Goal: Task Accomplishment & Management: Complete application form

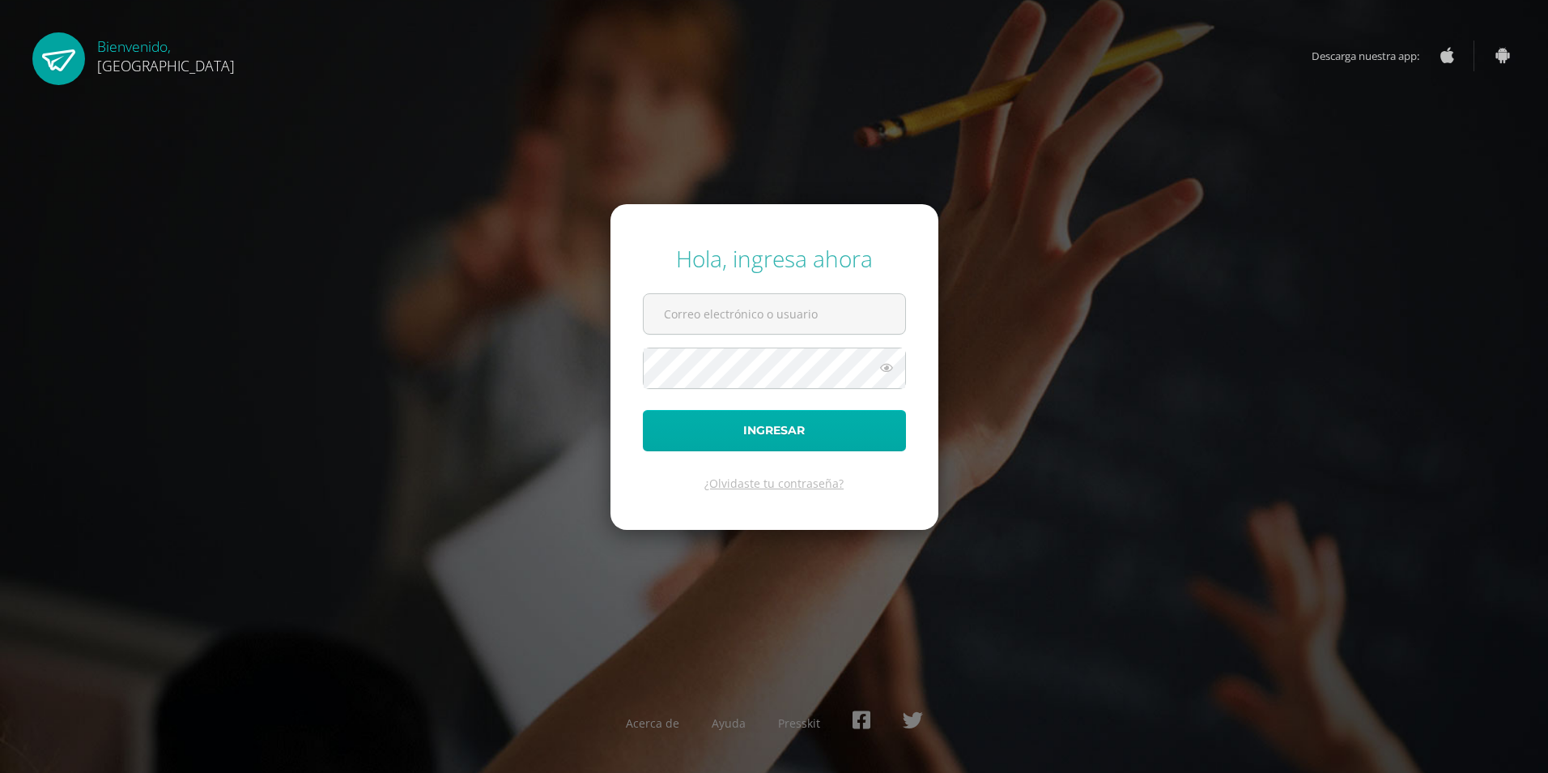
type input "2019167@colegiobelga.edu.gt"
click at [878, 427] on button "Ingresar" at bounding box center [774, 430] width 263 height 41
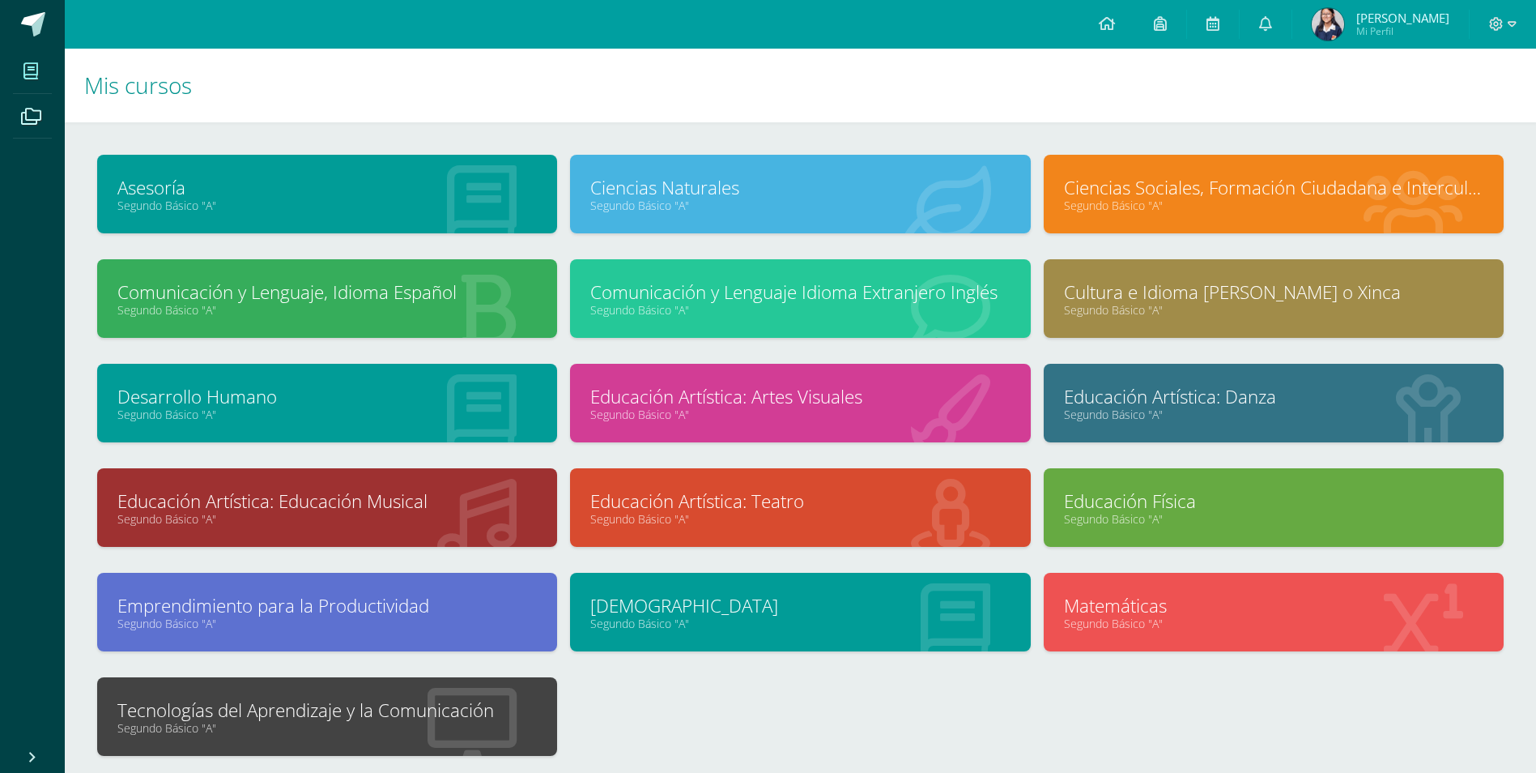
click at [517, 712] on link "Tecnologías del Aprendizaje y la Comunicación" at bounding box center [326, 709] width 419 height 25
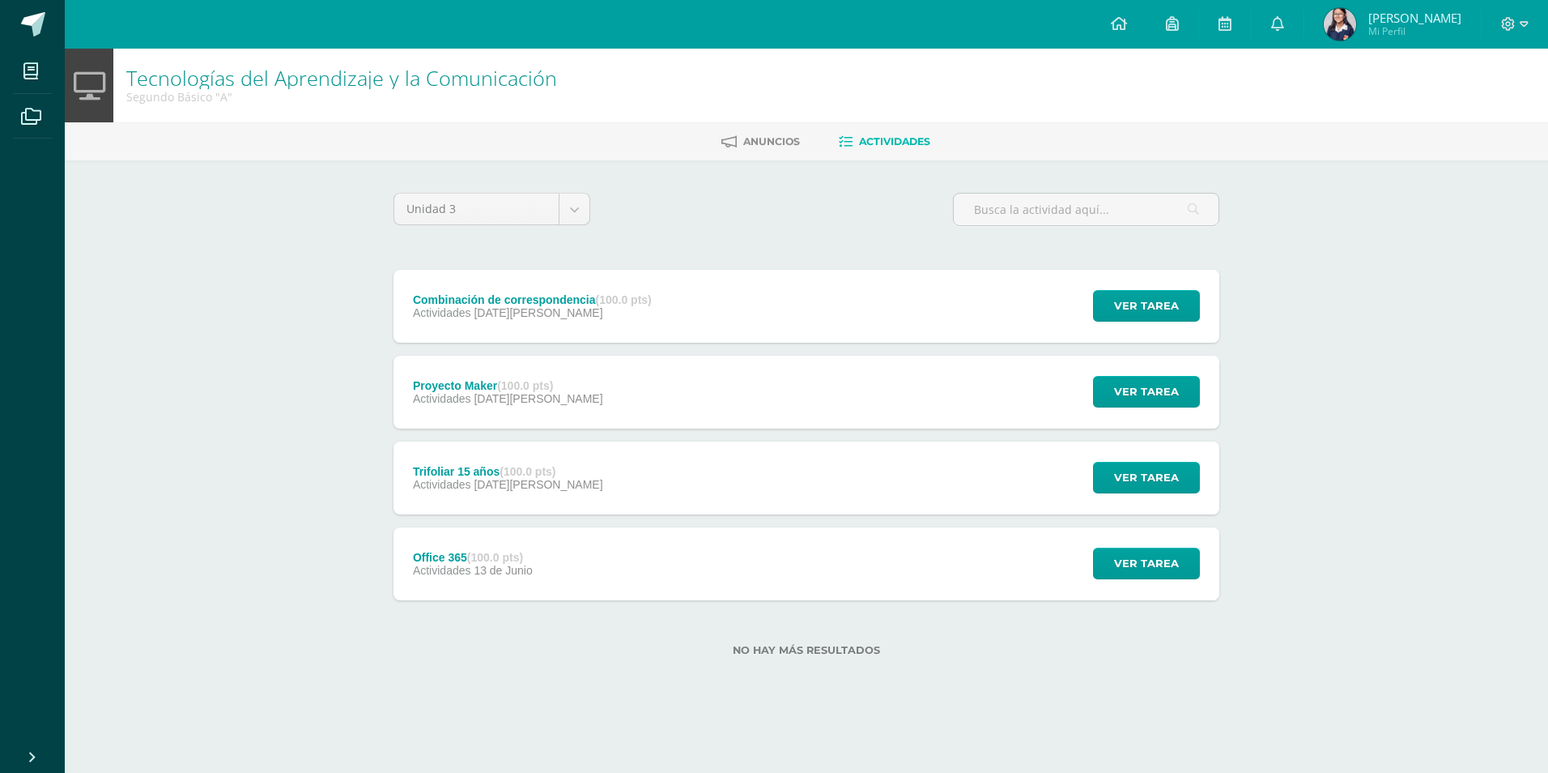
click at [793, 317] on div "Combinación de correspondencia (100.0 pts) Actividades [DATE][PERSON_NAME] Ver …" at bounding box center [807, 306] width 826 height 73
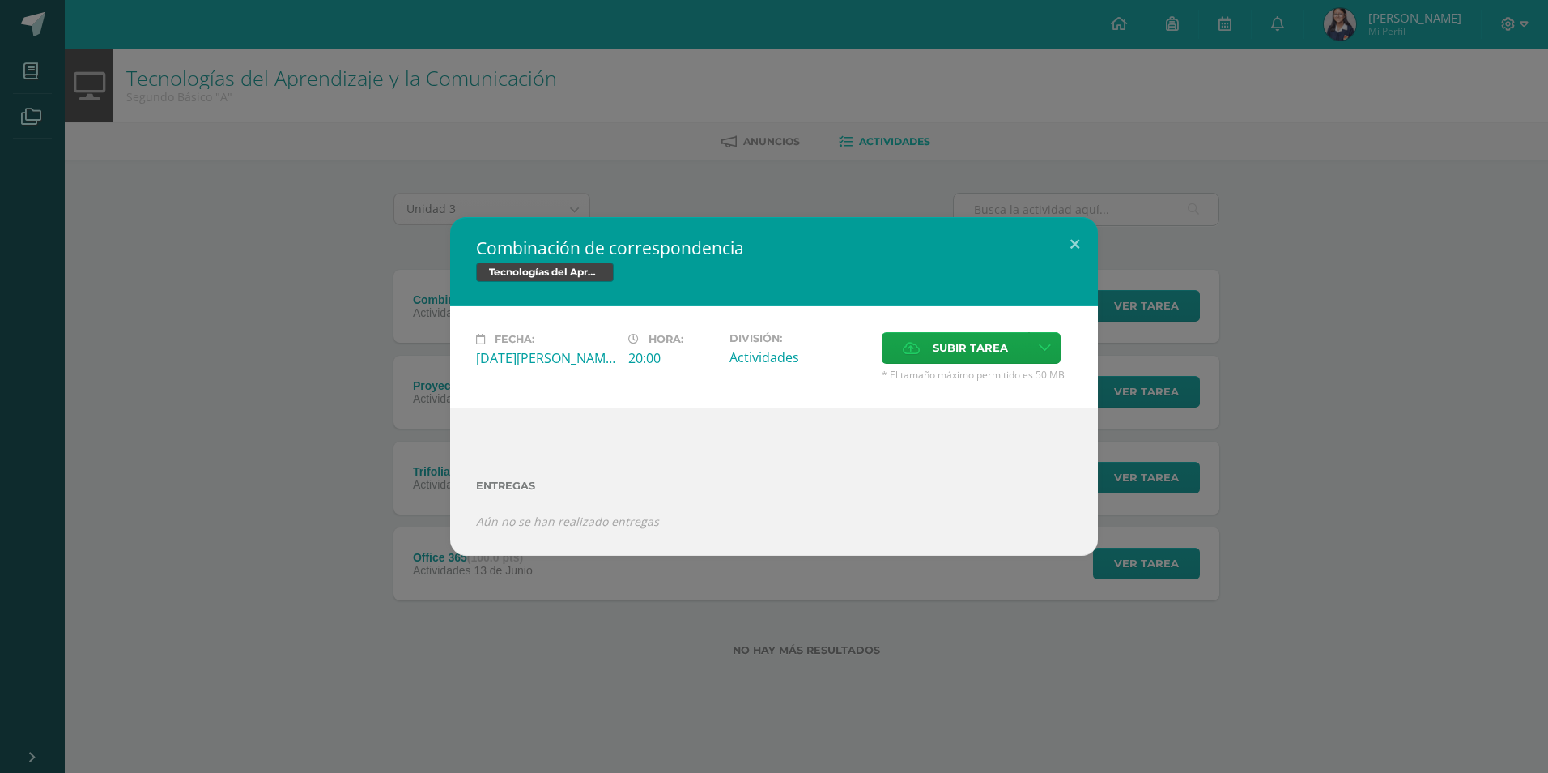
click at [333, 398] on div "Combinación de correspondencia Tecnologías del Aprendizaje y la Comunicación Fe…" at bounding box center [773, 386] width 1535 height 338
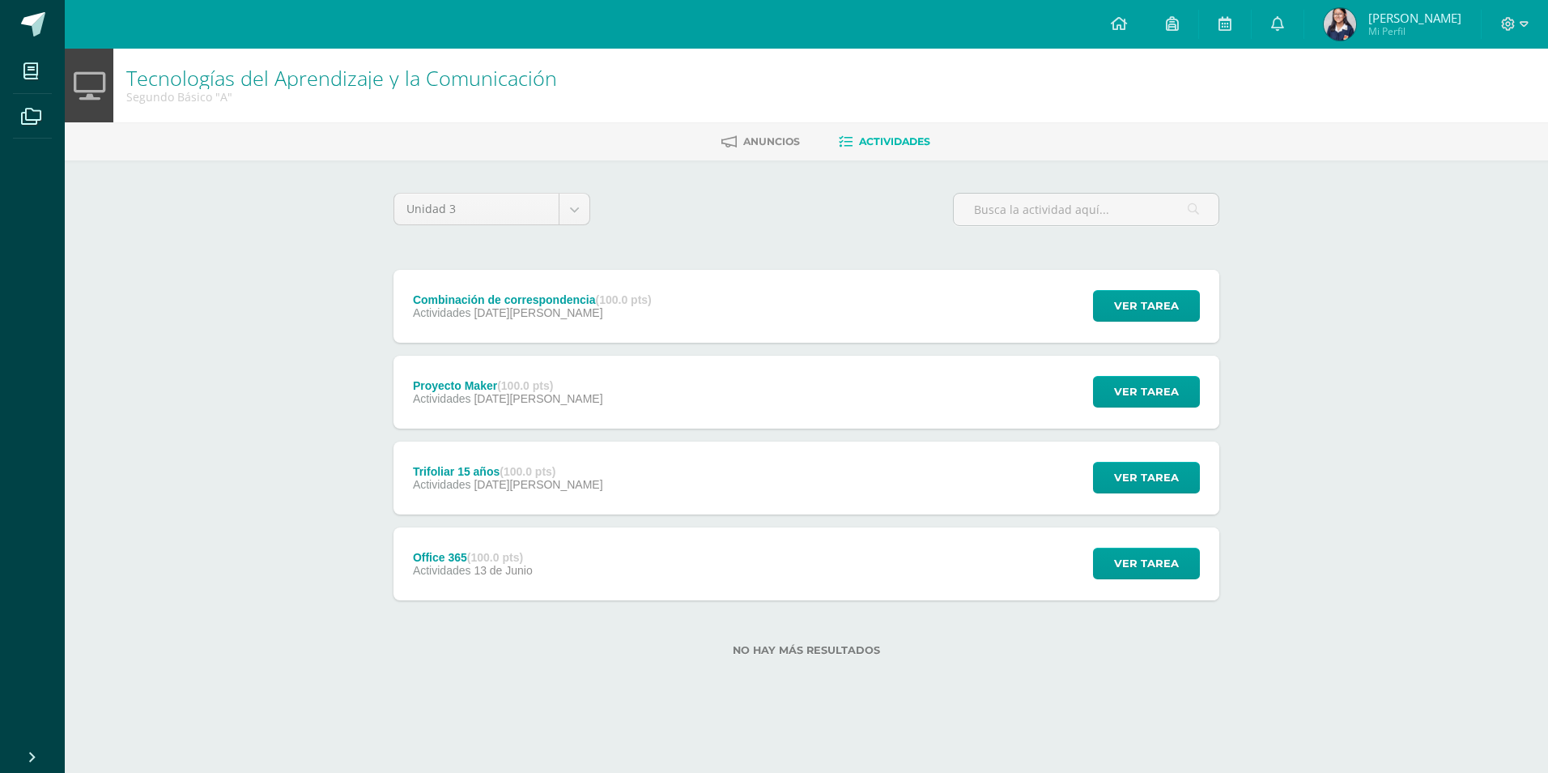
click at [615, 382] on div "Proyecto Maker (100.0 pts) Actividades 12 de Agosto Ver tarea Proyecto Maker Te…" at bounding box center [807, 391] width 826 height 73
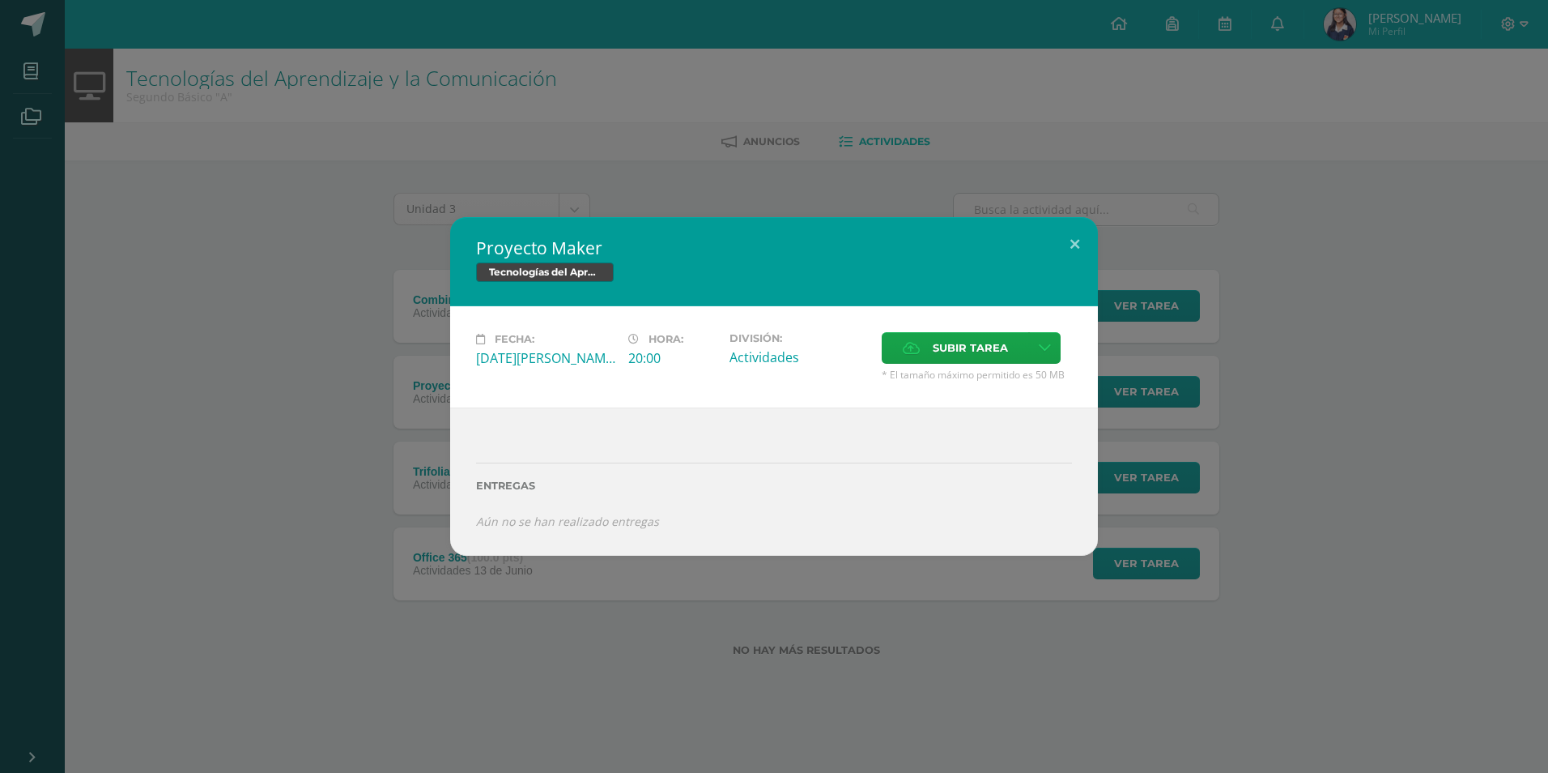
click at [918, 712] on div "Proyecto Maker Tecnologías del Aprendizaje y la Comunicación Fecha: Martes 12 d…" at bounding box center [774, 386] width 1548 height 773
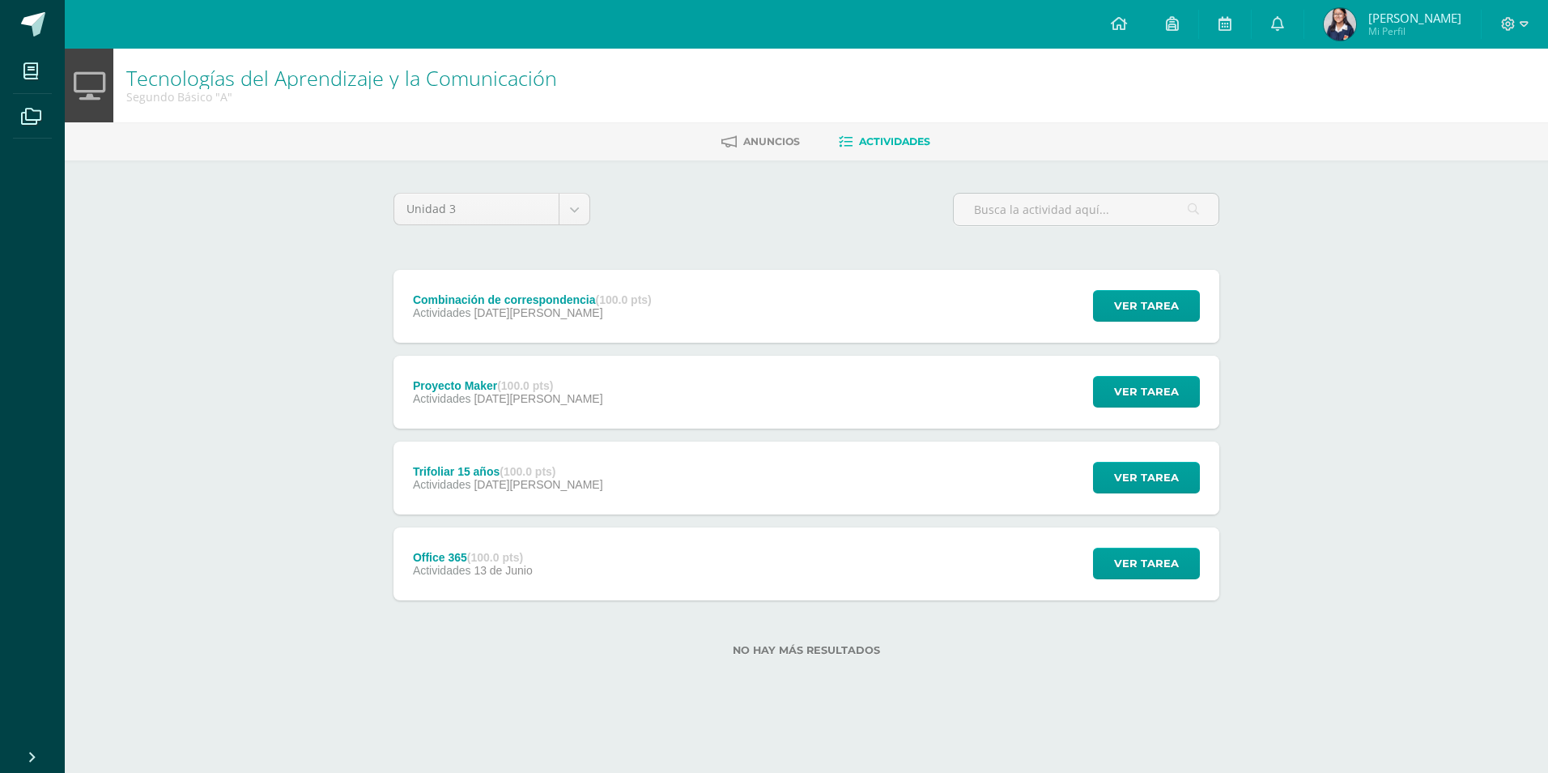
click at [942, 368] on div "Proyecto Maker (100.0 pts) Actividades 12 de Agosto Ver tarea Proyecto Maker Te…" at bounding box center [807, 391] width 826 height 73
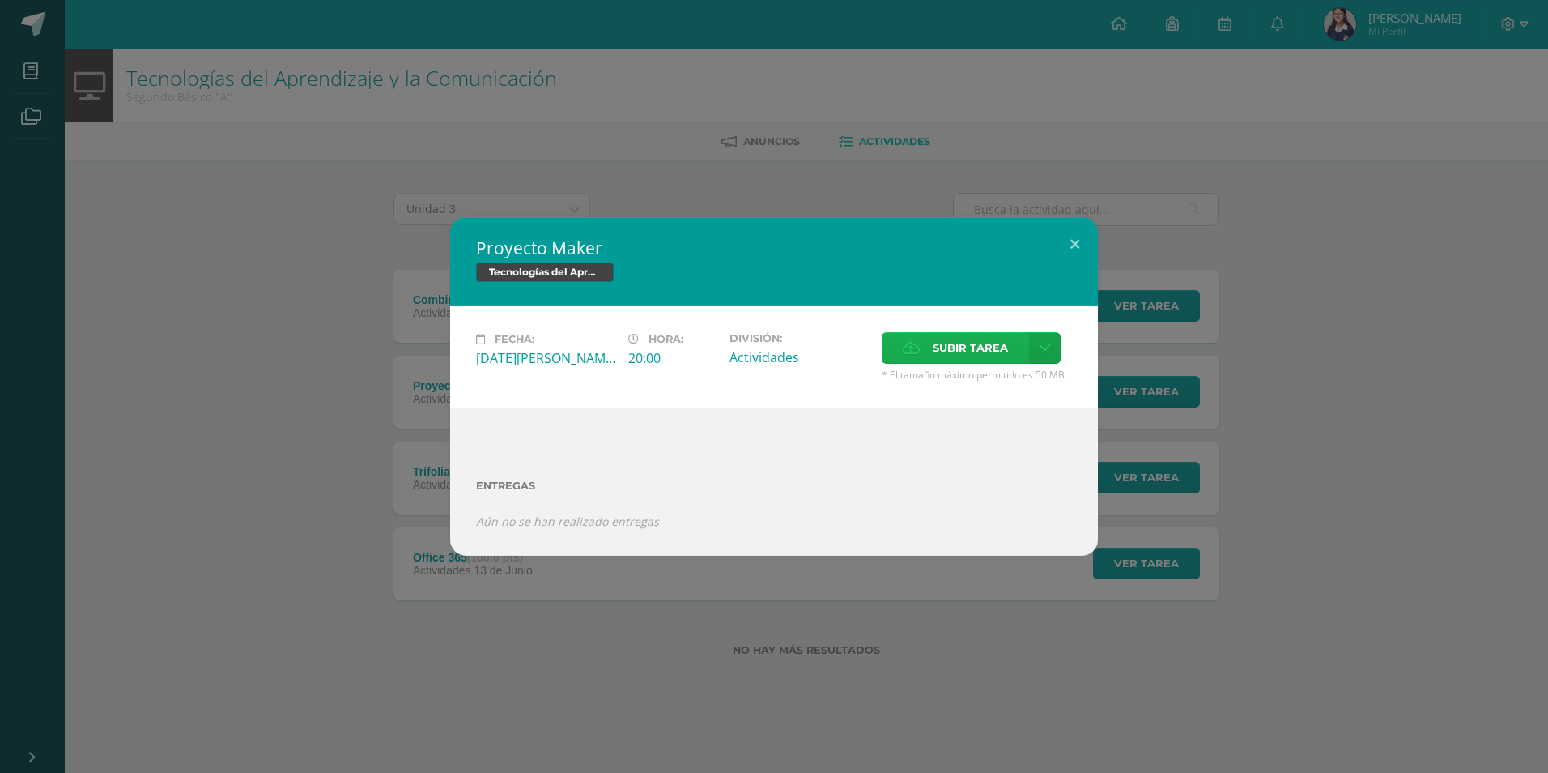
click at [963, 338] on span "Subir tarea" at bounding box center [970, 348] width 75 height 30
click at [0, 0] on input "Subir tarea" at bounding box center [0, 0] width 0 height 0
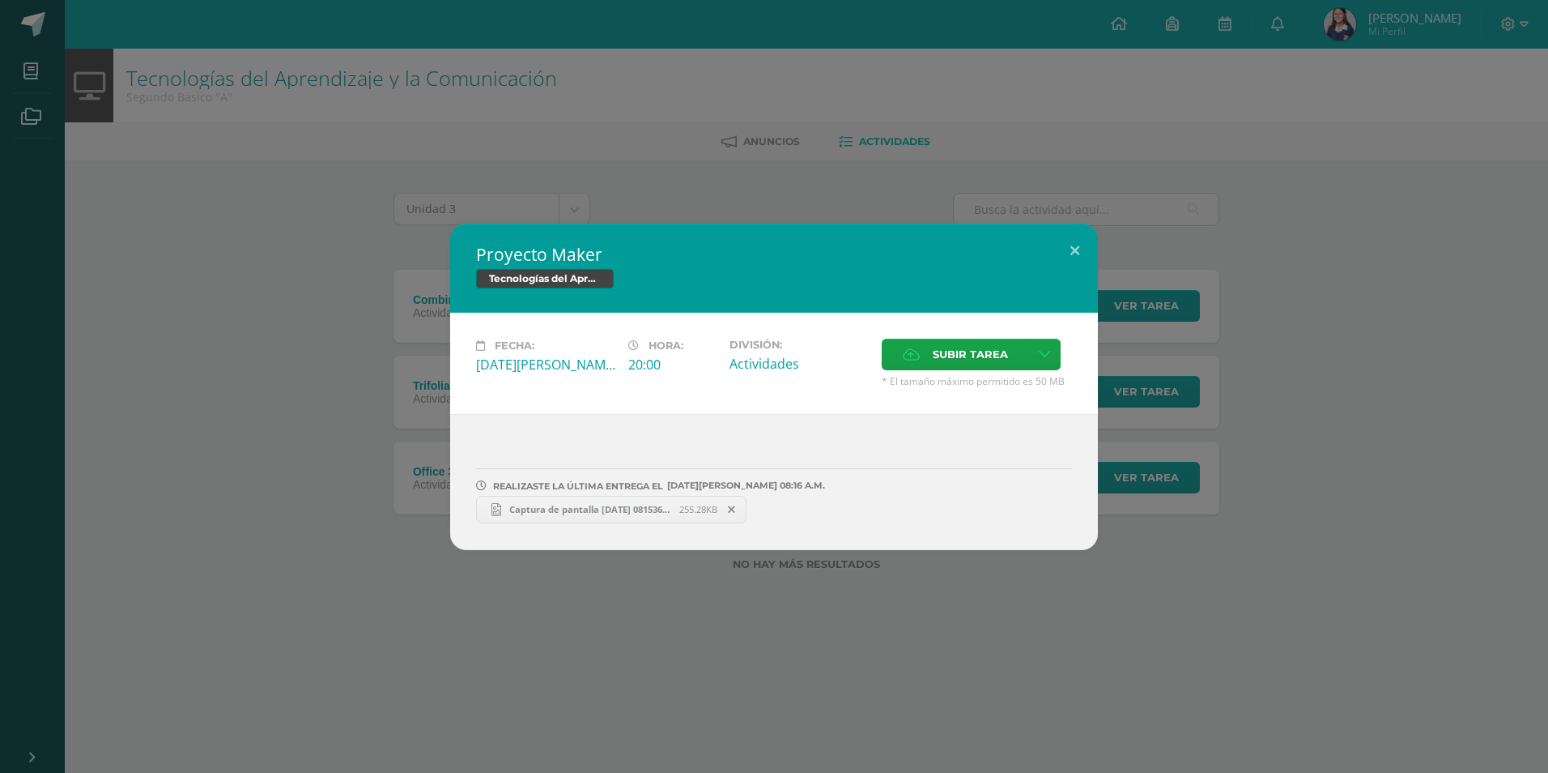
click at [636, 508] on span "Captura de pantalla 2025-08-12 081536.png" at bounding box center [590, 509] width 178 height 12
click at [910, 643] on div "Proyecto Maker Tecnologías del Aprendizaje y la Comunicación Fecha: Martes 12 d…" at bounding box center [774, 386] width 1548 height 773
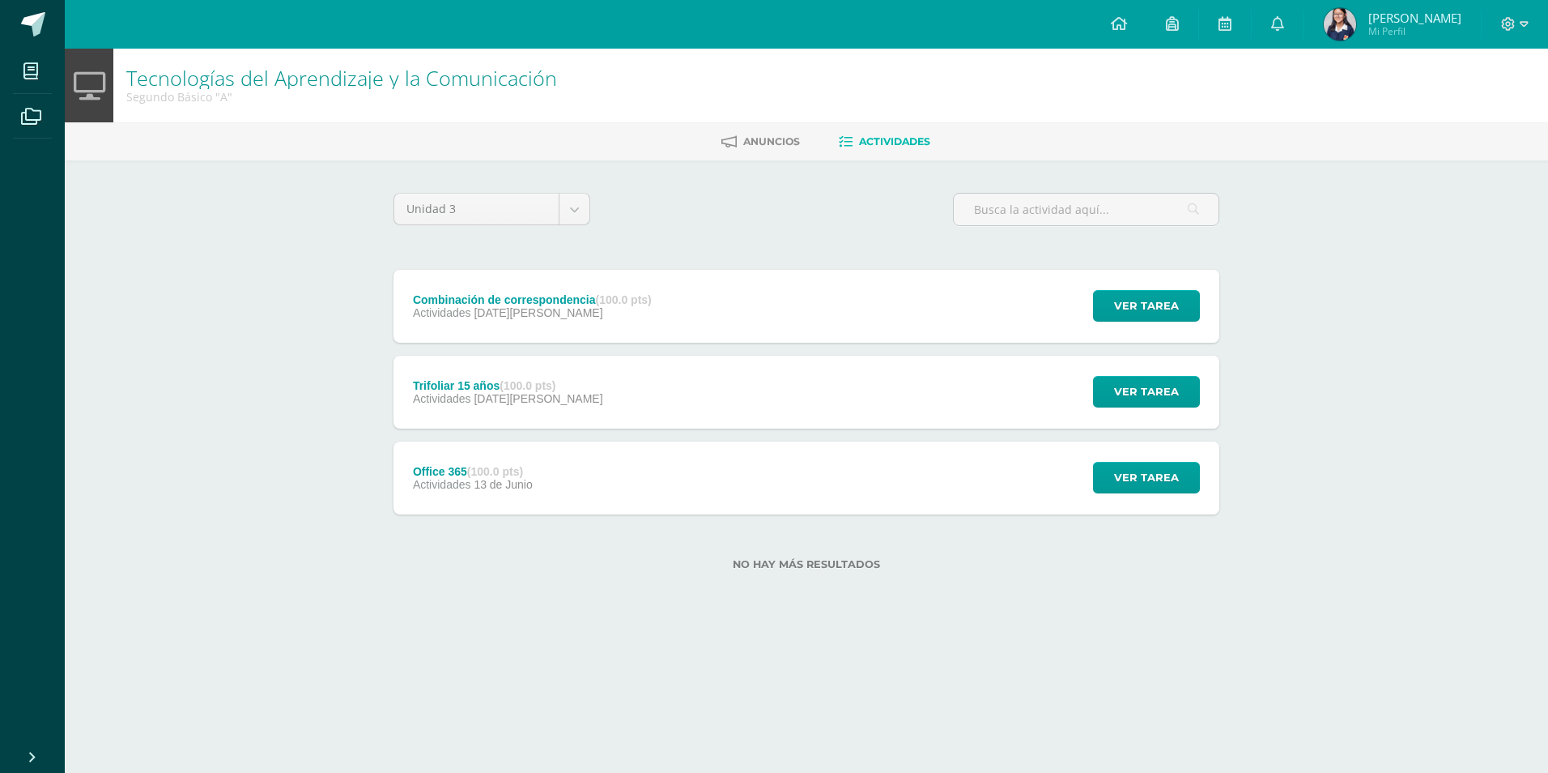
click at [1356, 24] on img at bounding box center [1340, 24] width 32 height 32
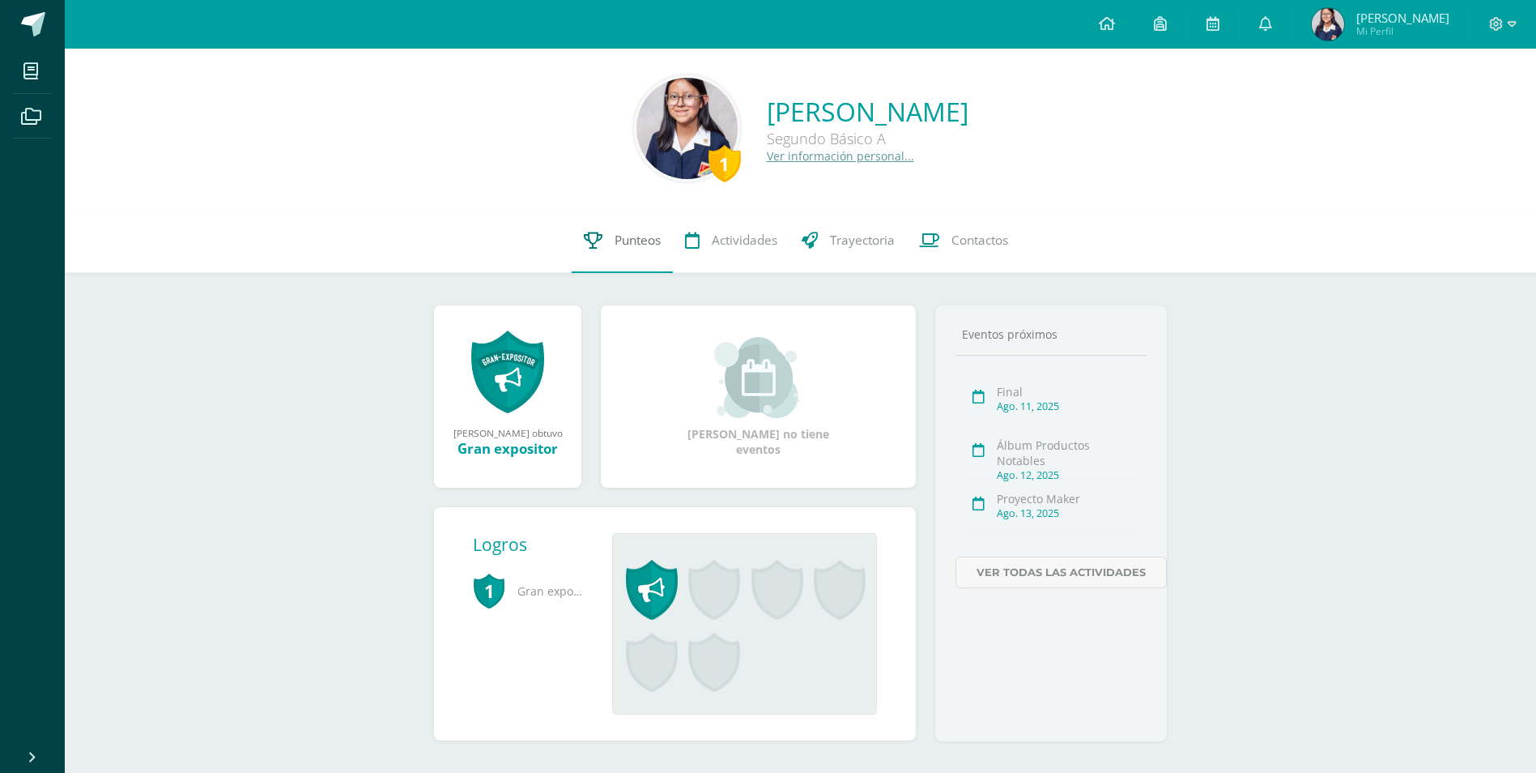
click at [665, 228] on link "Punteos" at bounding box center [622, 240] width 101 height 65
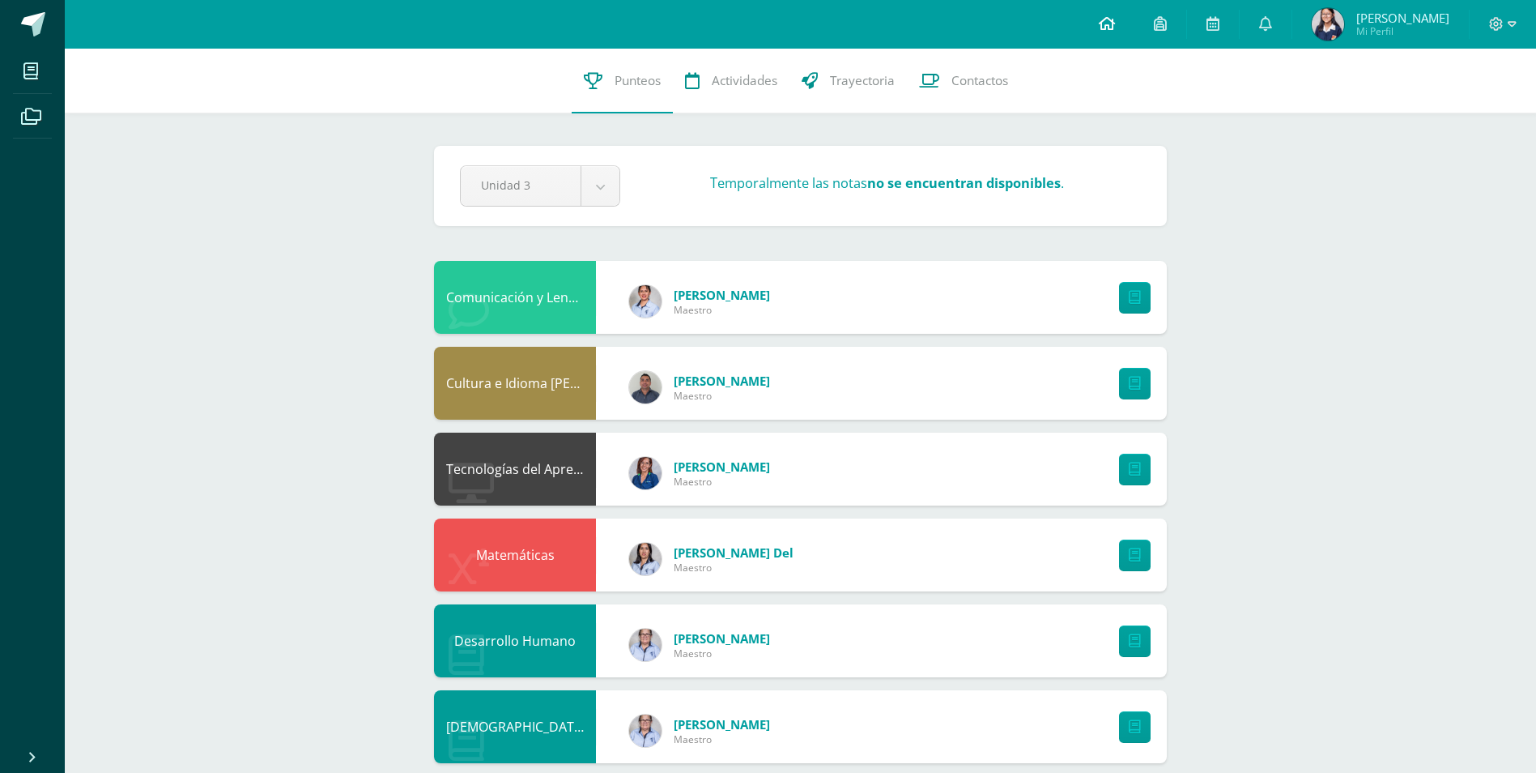
click at [1115, 27] on icon at bounding box center [1107, 23] width 16 height 15
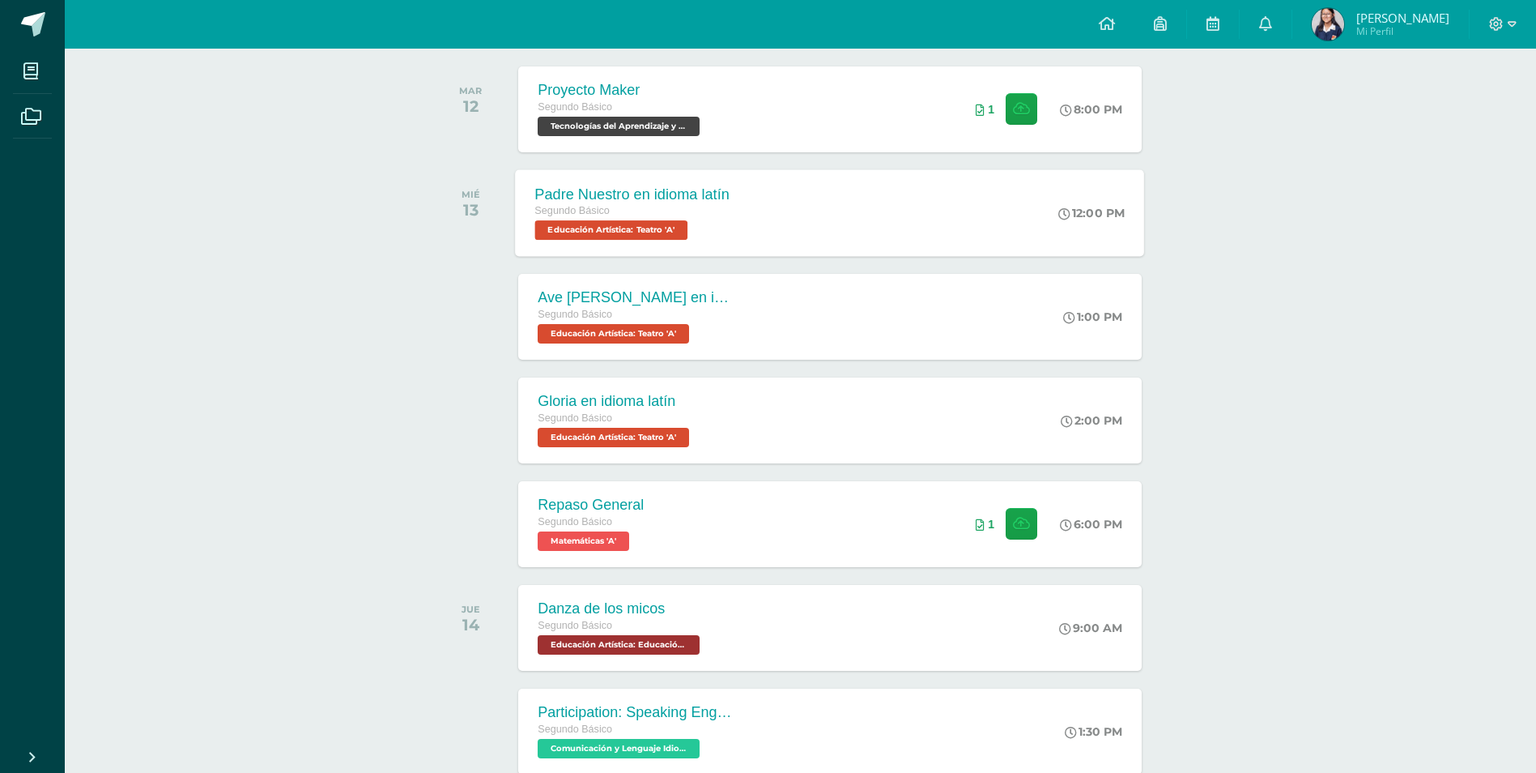
scroll to position [172, 0]
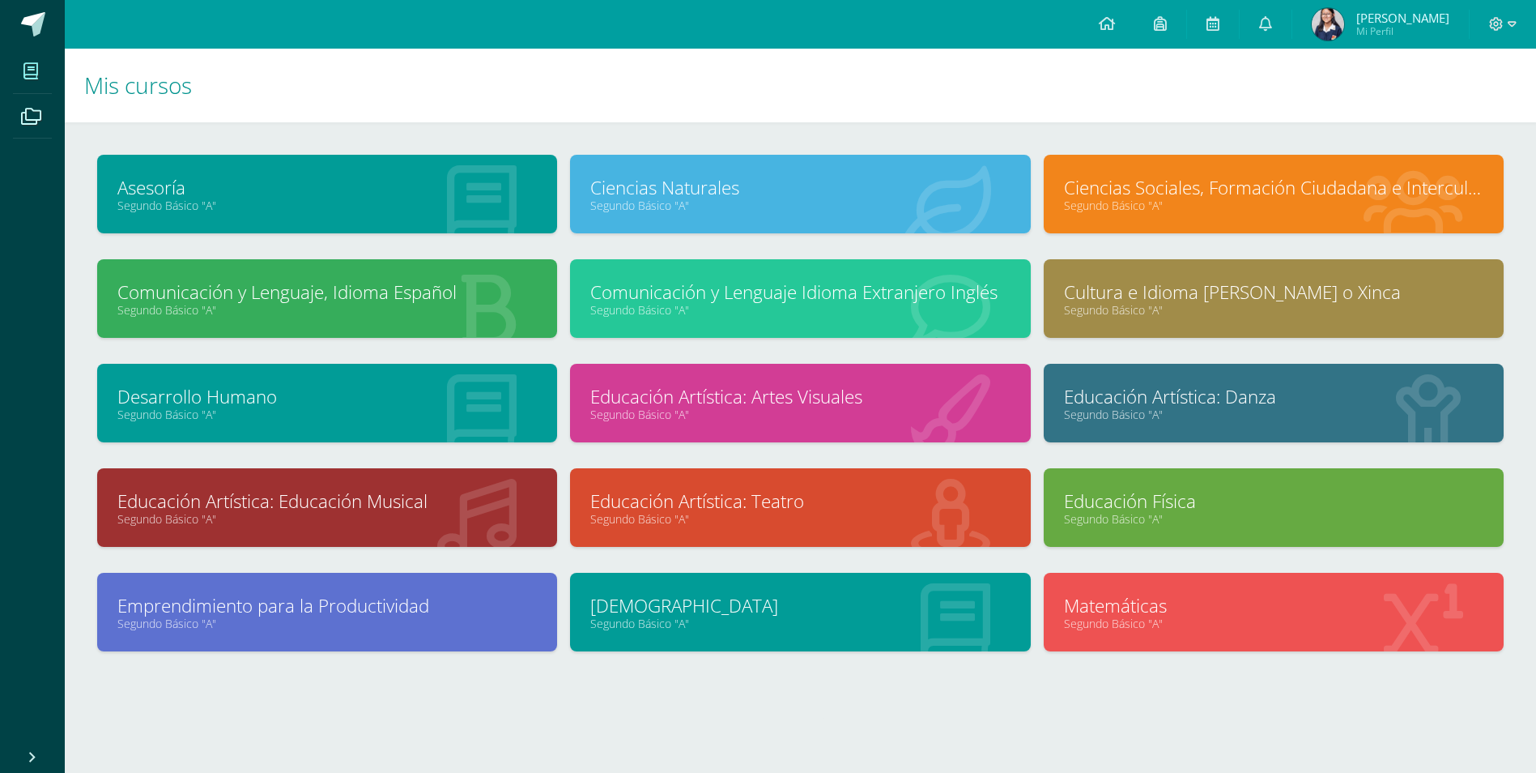
click at [399, 707] on div at bounding box center [800, 712] width 1407 height 70
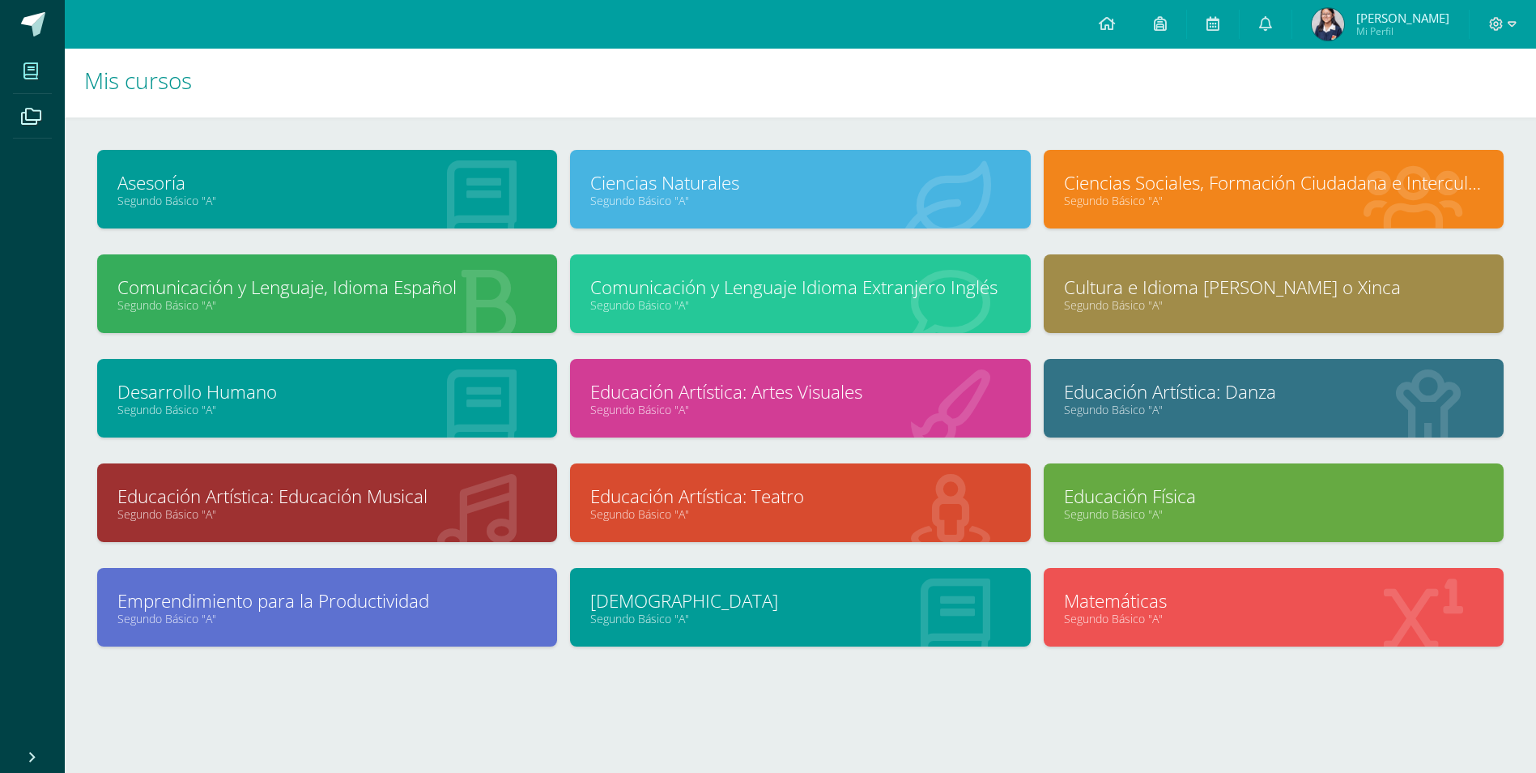
scroll to position [6, 0]
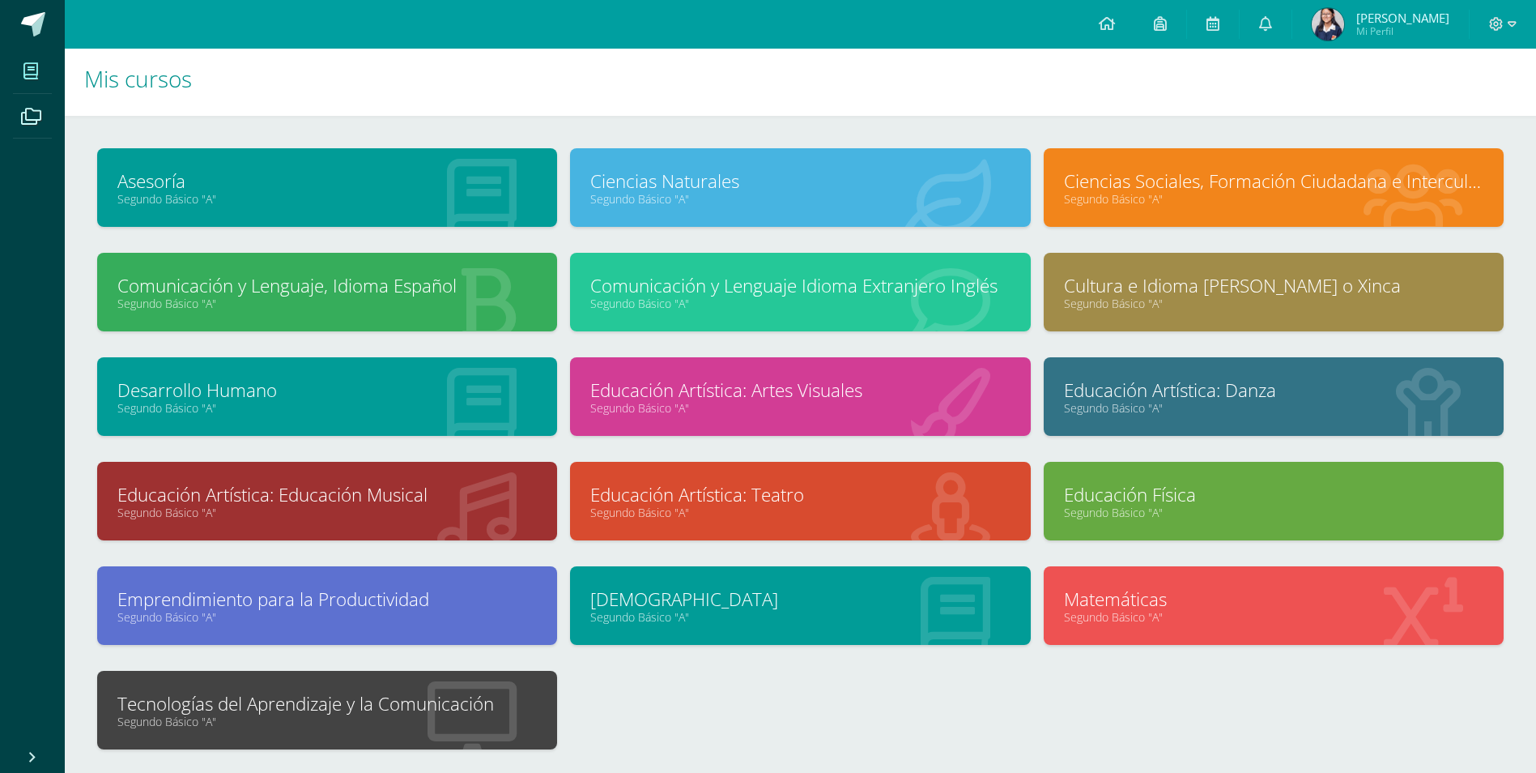
click at [392, 706] on link "Tecnologías del Aprendizaje y la Comunicación" at bounding box center [326, 703] width 419 height 25
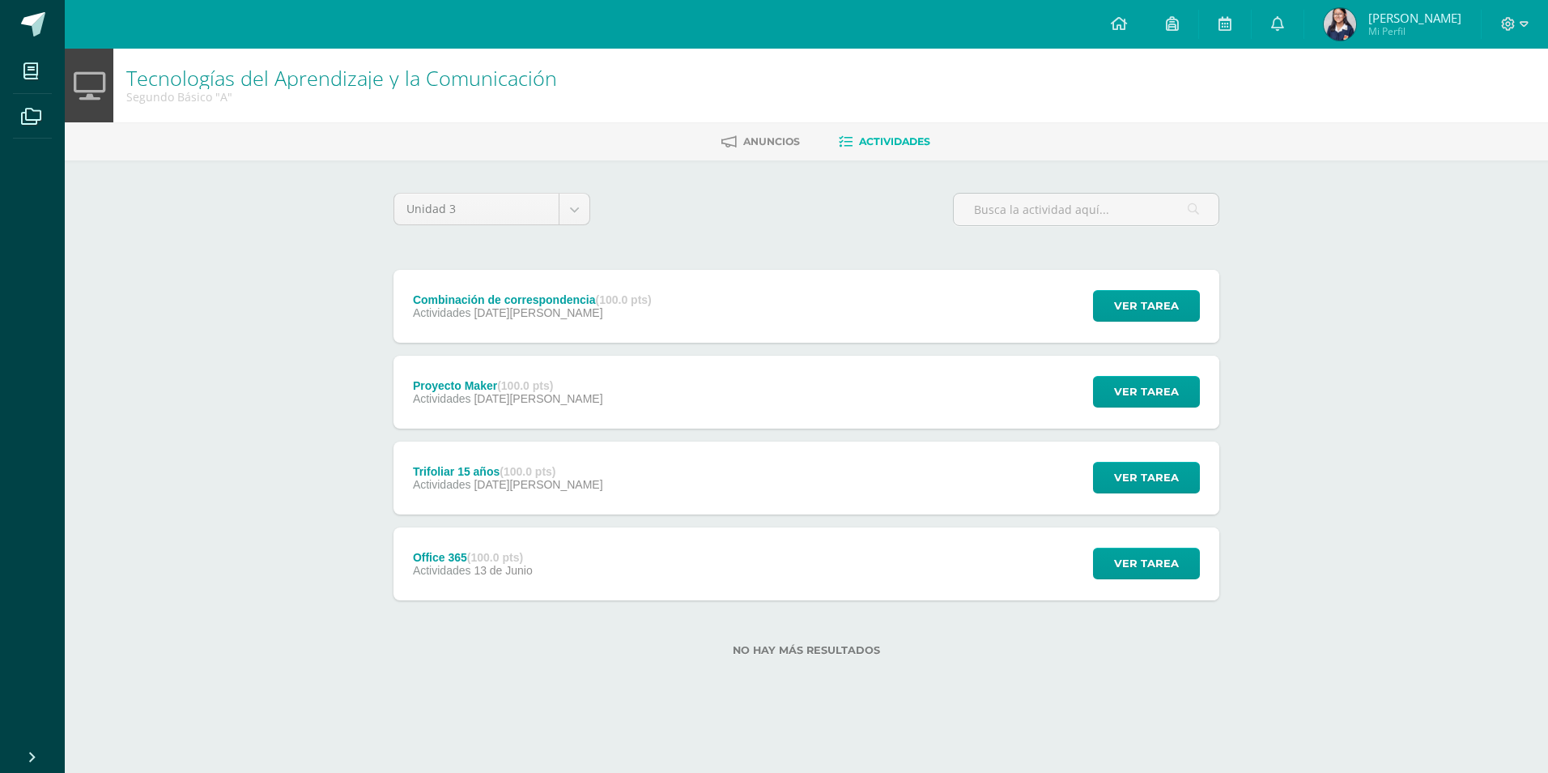
click at [628, 293] on strong "(100.0 pts)" at bounding box center [624, 299] width 56 height 13
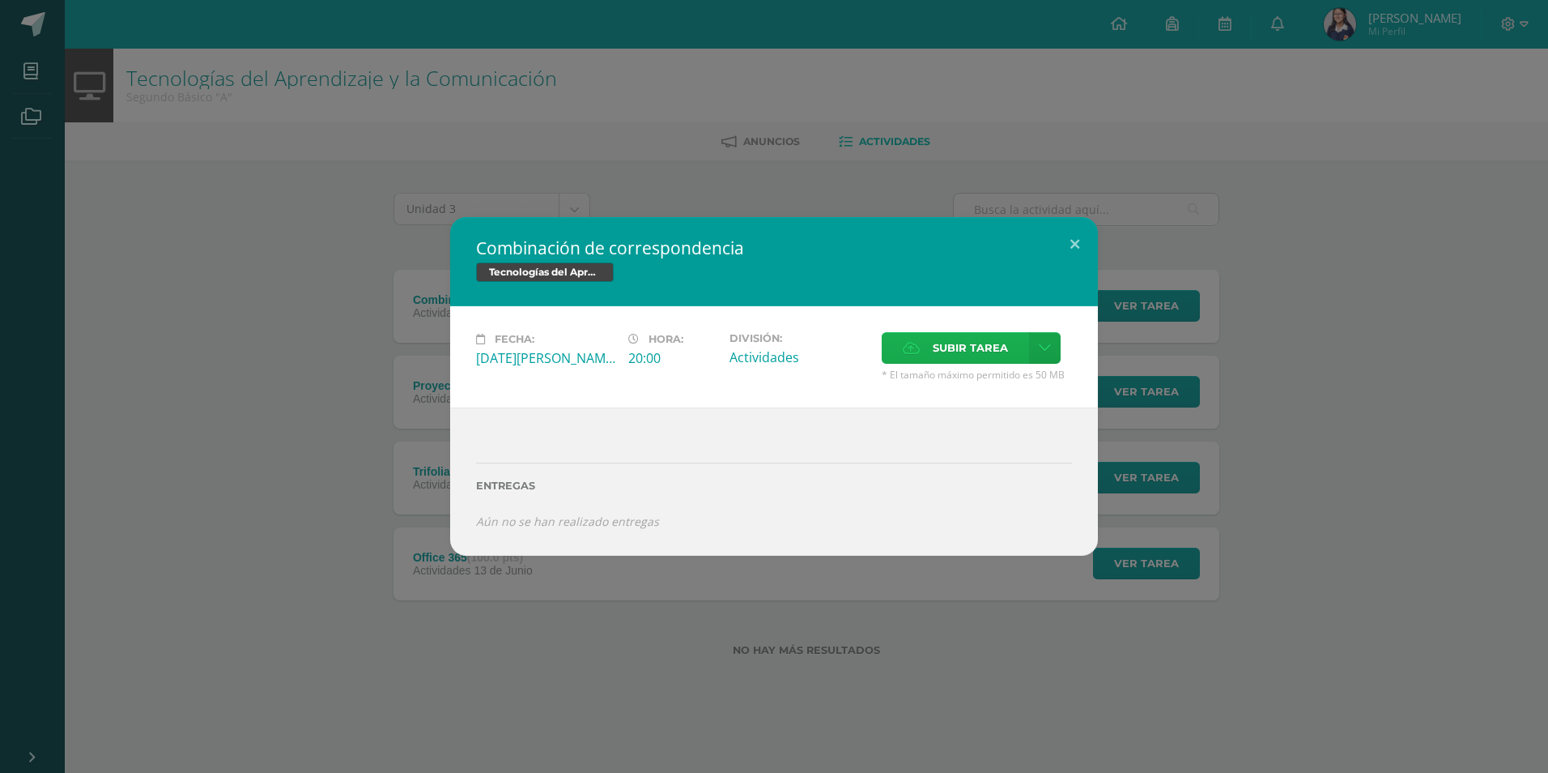
click at [904, 349] on icon at bounding box center [911, 348] width 17 height 11
click at [0, 0] on input "Subir tarea" at bounding box center [0, 0] width 0 height 0
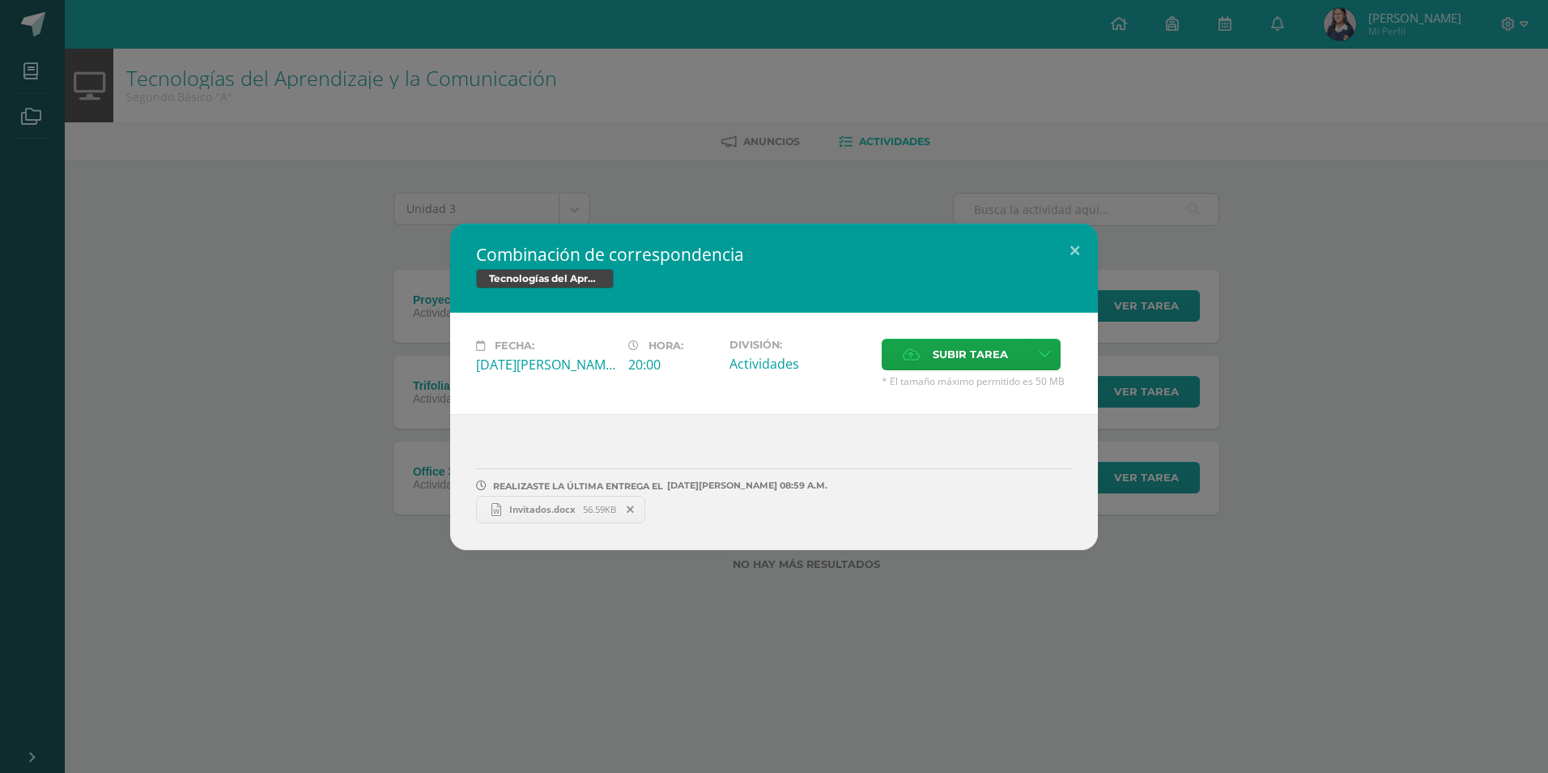
click at [414, 402] on div "Combinación de correspondencia Tecnologías del Aprendizaje y la Comunicación Fe…" at bounding box center [773, 387] width 1535 height 326
